Goal: Check status: Check status

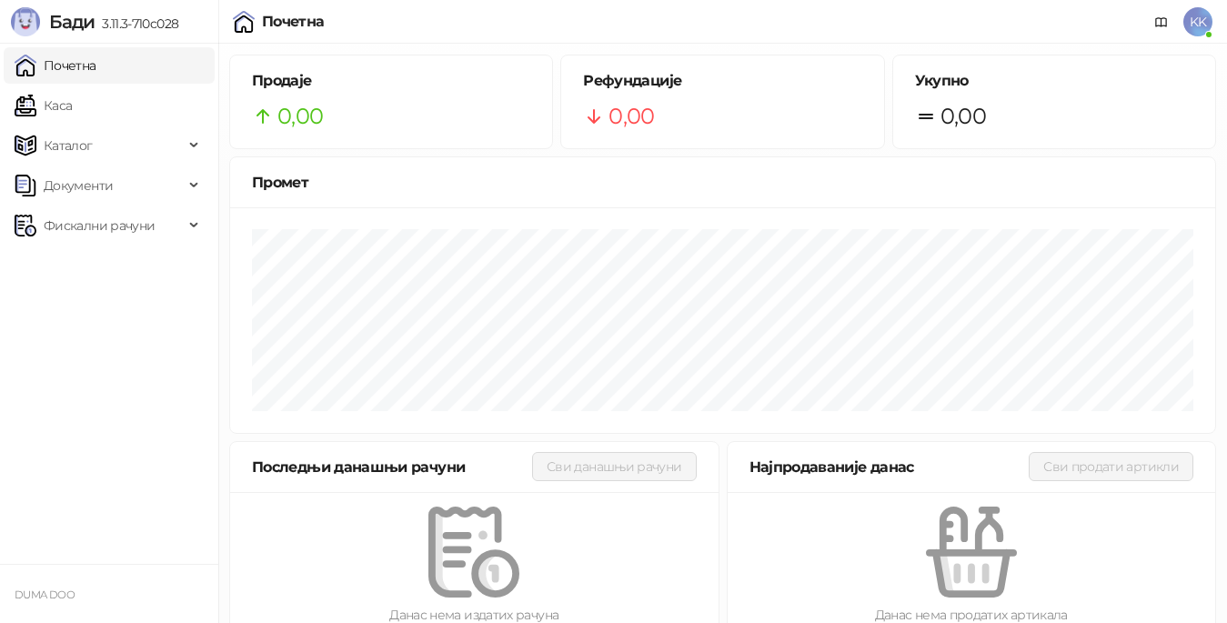
click at [126, 222] on span "Фискални рачуни" at bounding box center [99, 225] width 111 height 36
click at [108, 304] on link "По данима" at bounding box center [70, 305] width 96 height 36
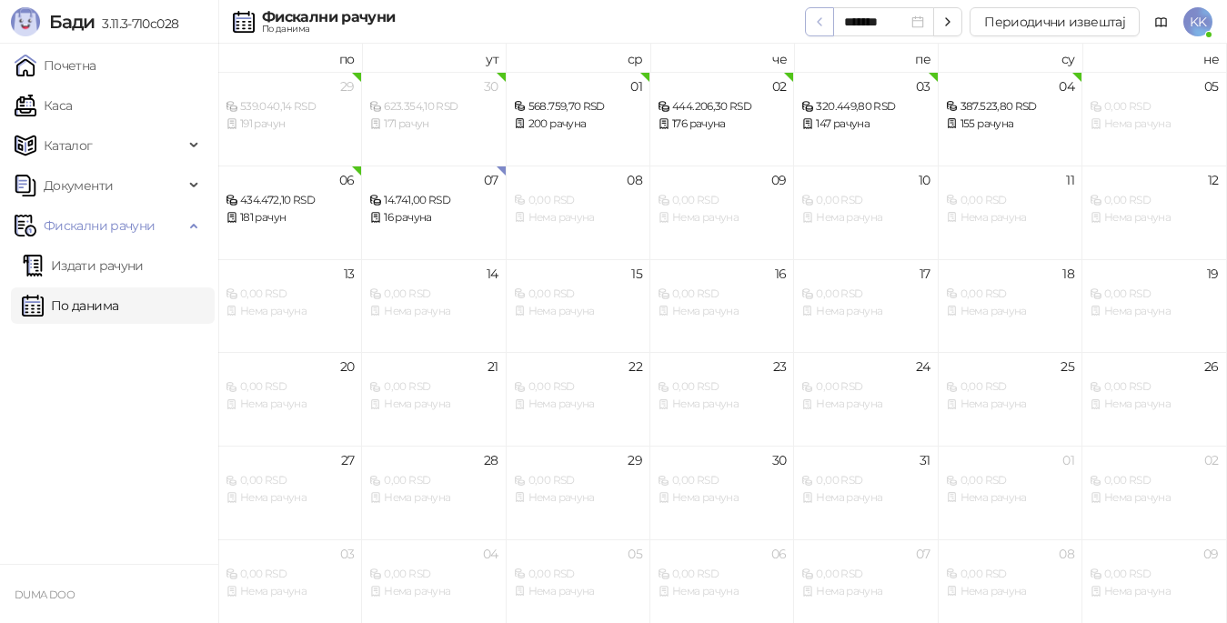
click at [817, 32] on button "button" at bounding box center [819, 21] width 29 height 29
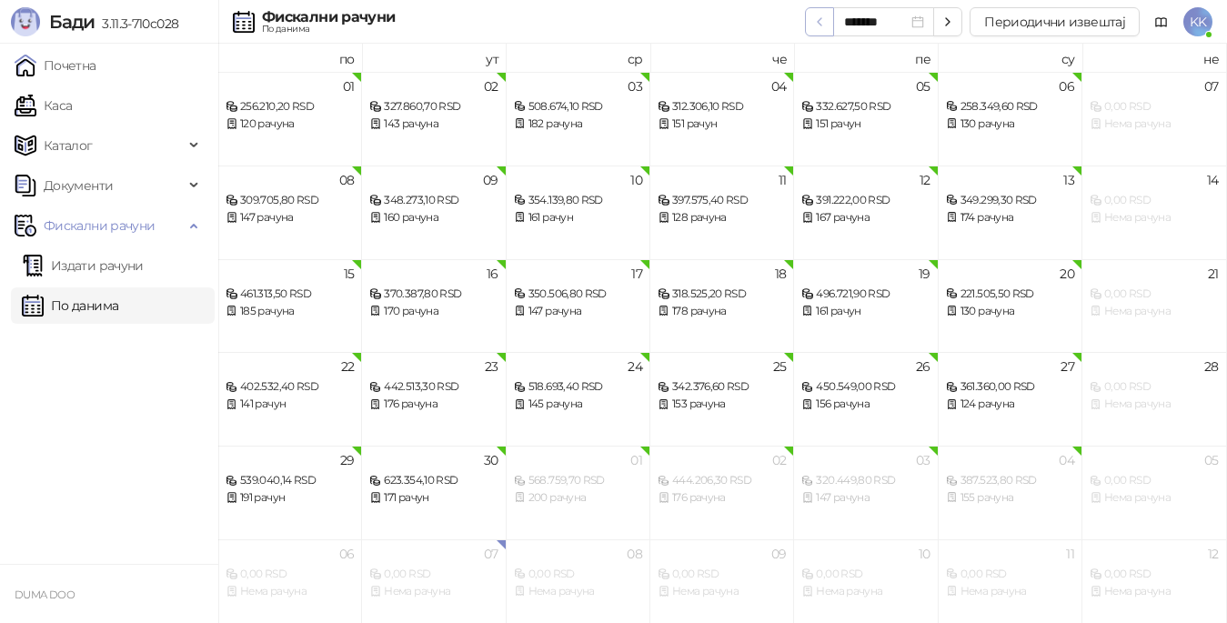
click at [817, 25] on icon "button" at bounding box center [819, 22] width 15 height 15
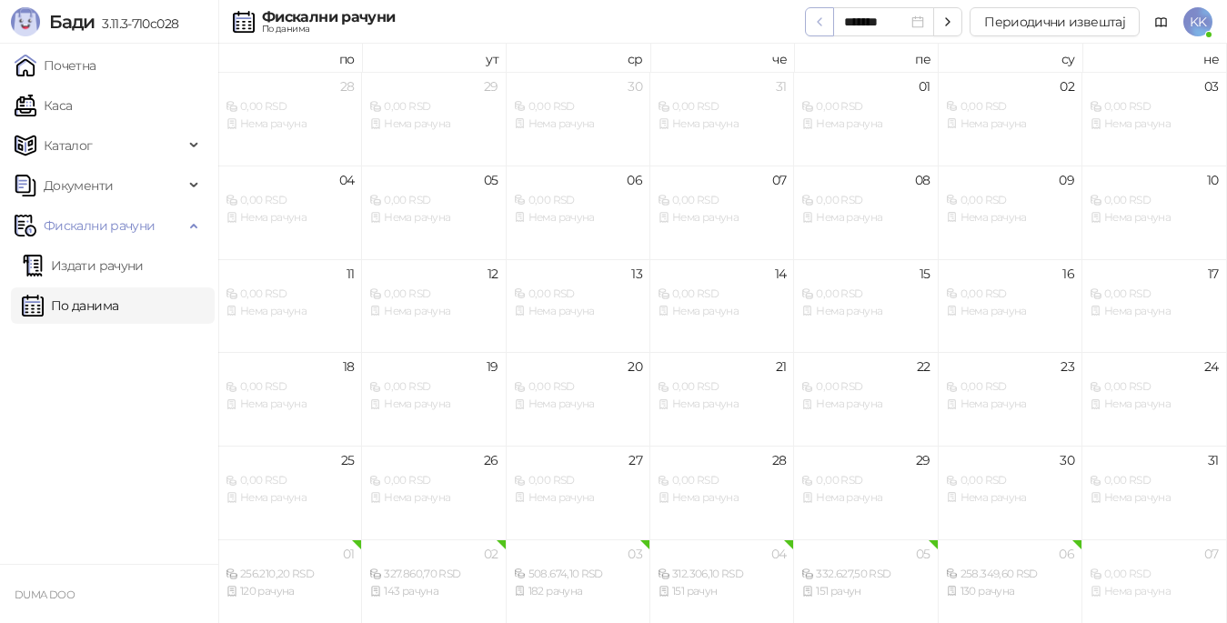
type input "*******"
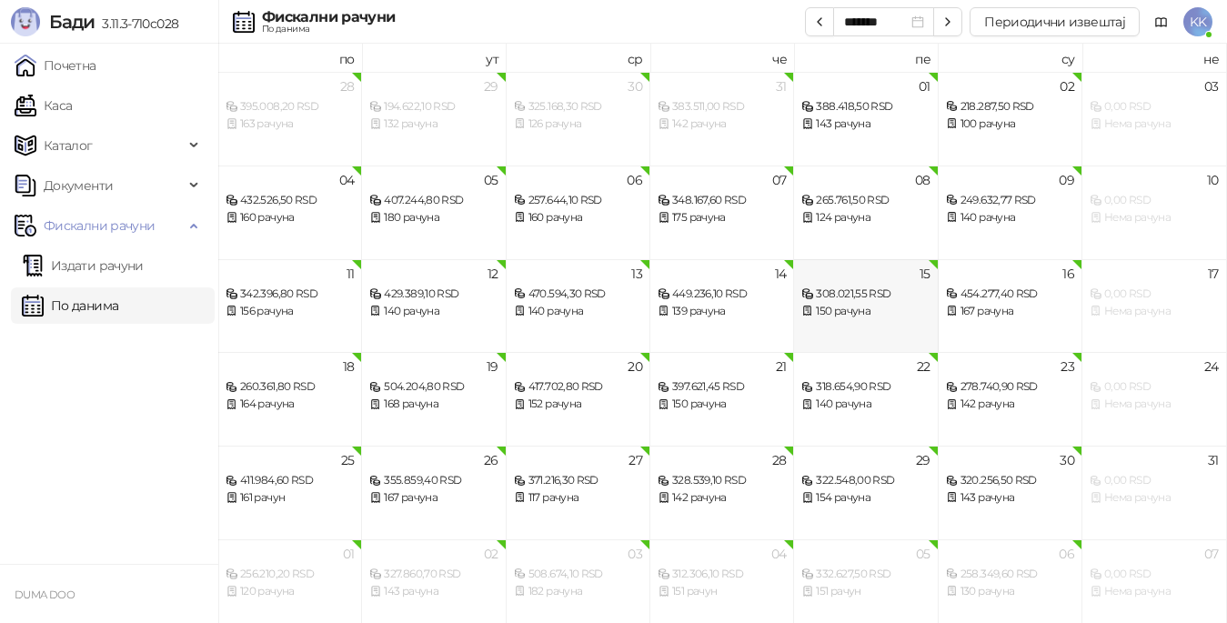
click at [853, 298] on div "308.021,55 RSD" at bounding box center [865, 294] width 128 height 17
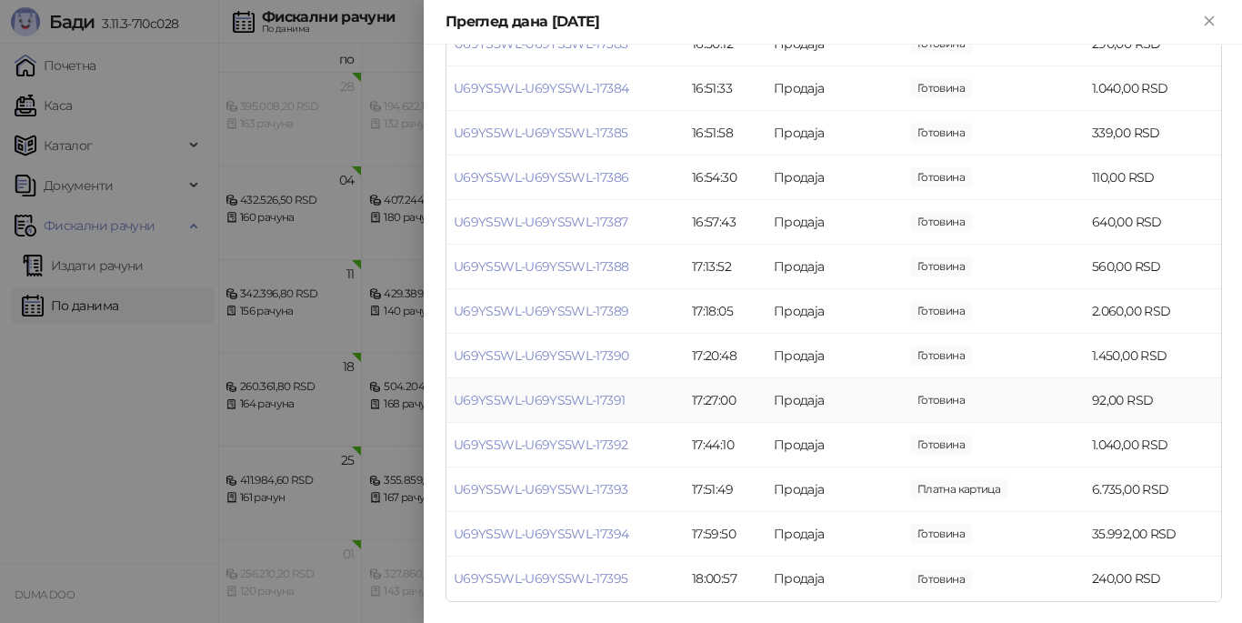
scroll to position [6426, 0]
click at [545, 534] on link "U69YS5WL-U69YS5WL-17394" at bounding box center [541, 533] width 175 height 16
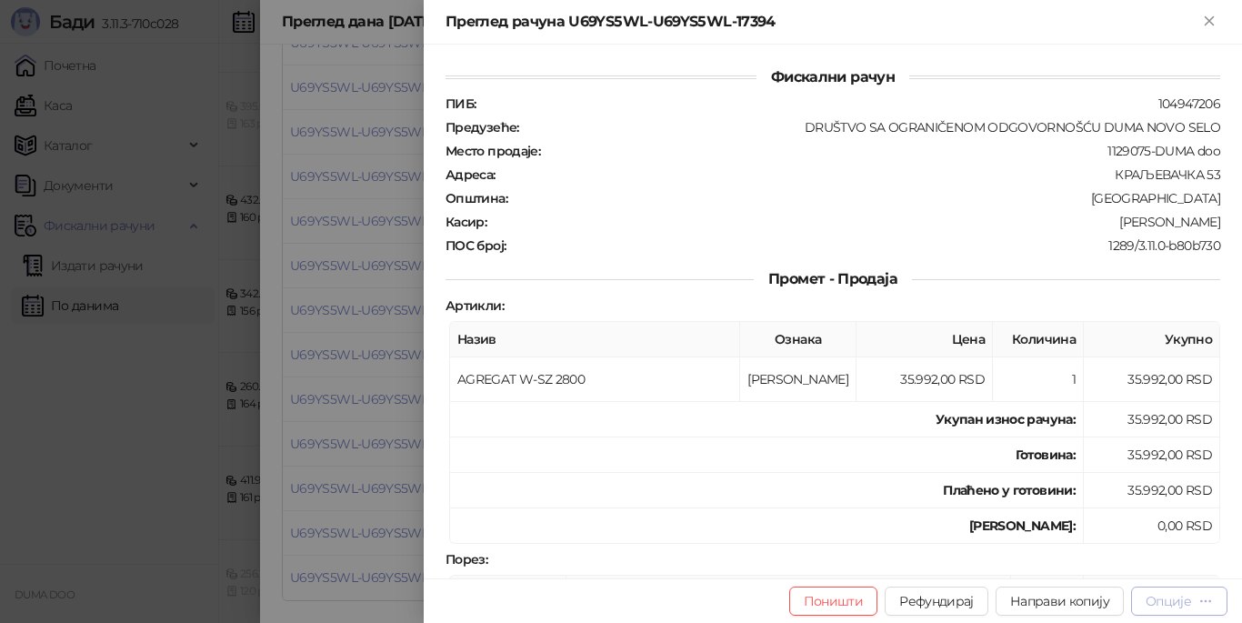
click at [1168, 599] on div "Опције" at bounding box center [1168, 601] width 45 height 16
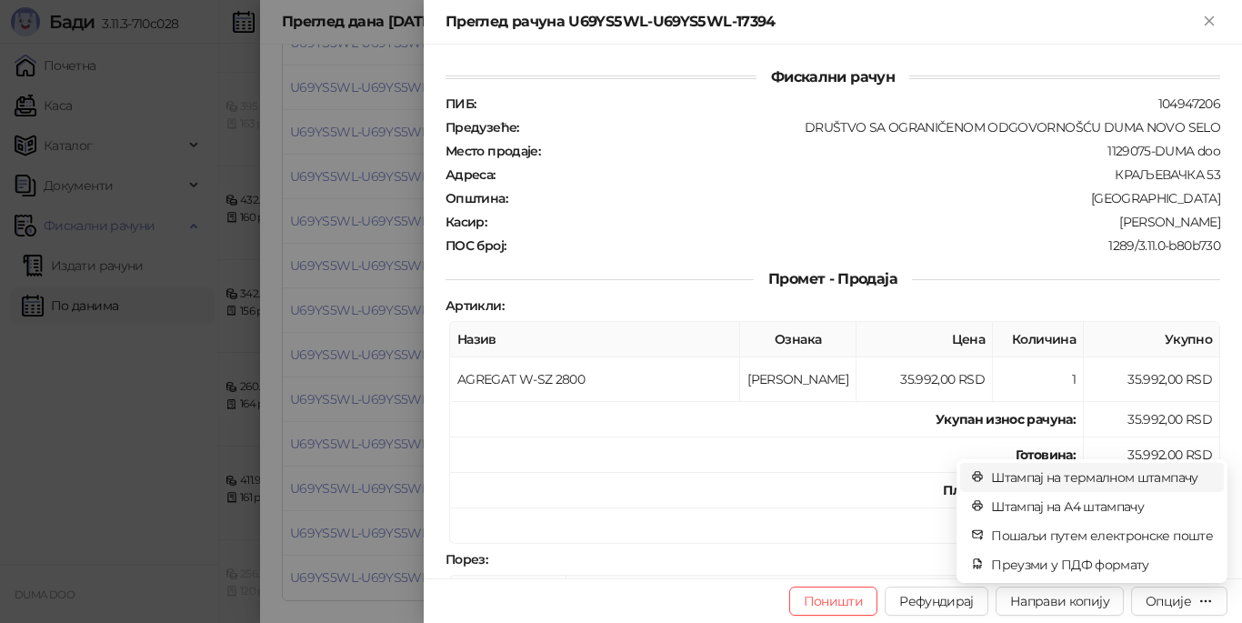
click at [1079, 479] on span "Штампај на термалном штампачу" at bounding box center [1102, 477] width 222 height 20
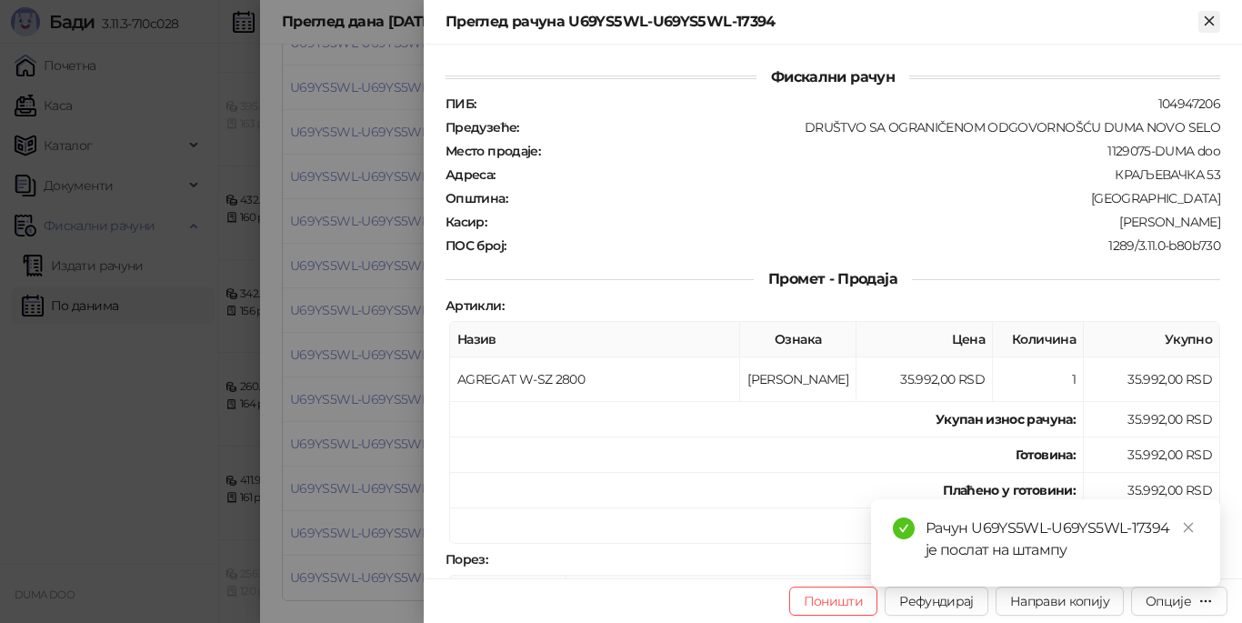
click at [1211, 23] on icon "Close" at bounding box center [1209, 20] width 8 height 8
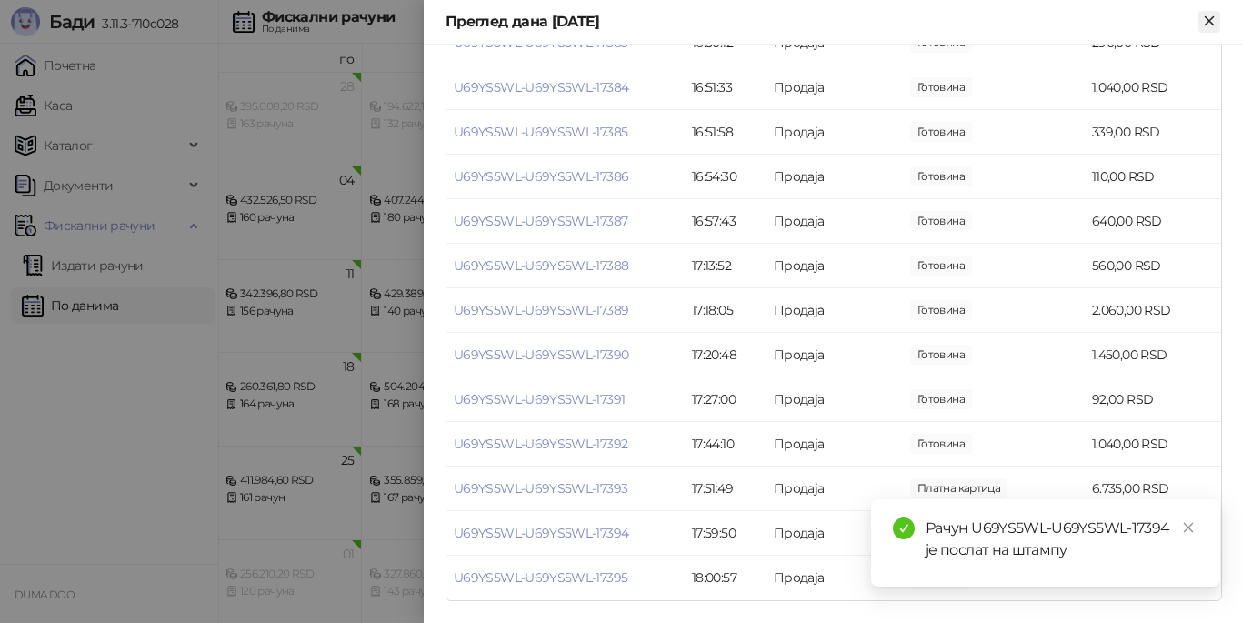
click at [1206, 28] on icon "Close" at bounding box center [1209, 21] width 16 height 16
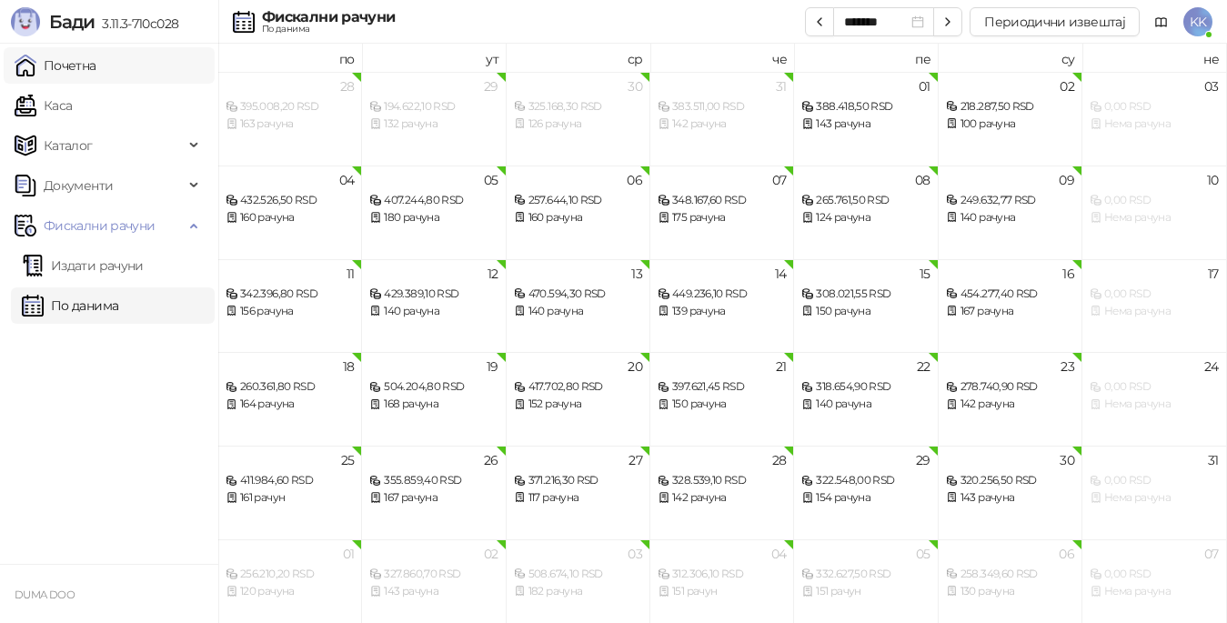
click at [86, 63] on link "Почетна" at bounding box center [56, 65] width 82 height 36
